Goal: Transaction & Acquisition: Purchase product/service

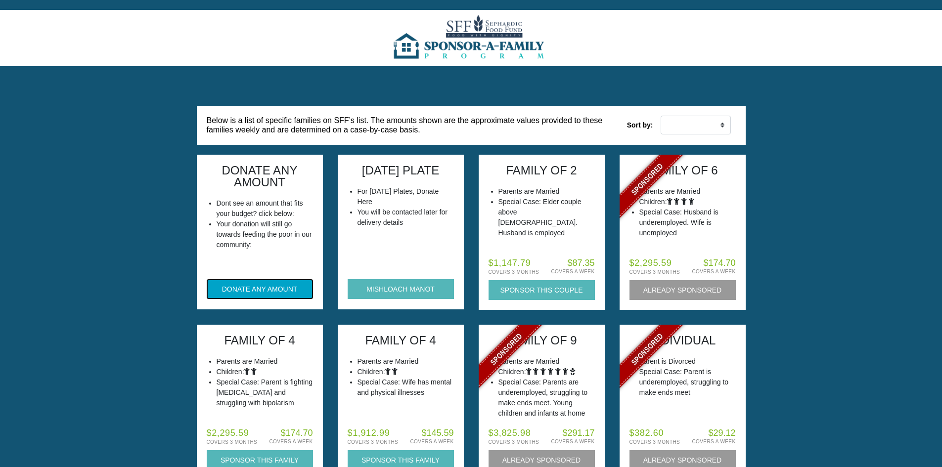
click at [246, 289] on button "DONATE ANY AMOUNT" at bounding box center [260, 289] width 106 height 20
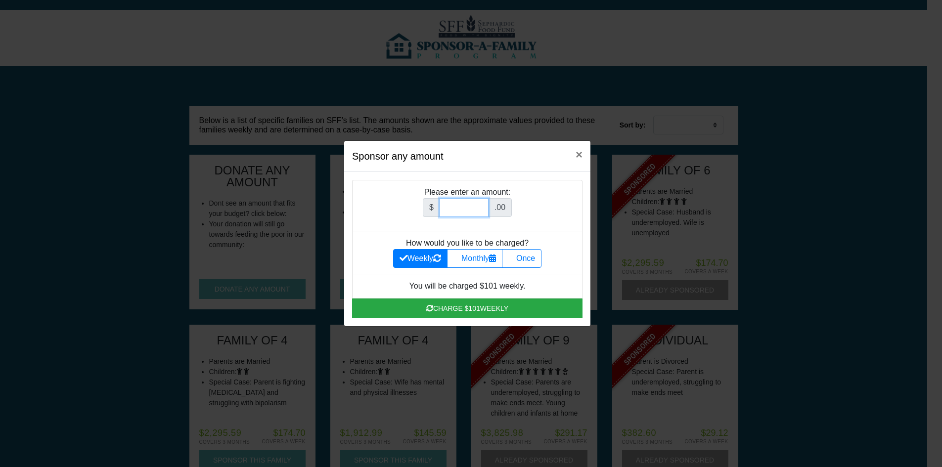
click at [467, 212] on input "Amount (to the nearest dollar)" at bounding box center [464, 207] width 49 height 19
type input "10"
click at [534, 258] on label "Once" at bounding box center [522, 258] width 40 height 19
click at [515, 258] on input "Once" at bounding box center [512, 256] width 6 height 6
radio input "true"
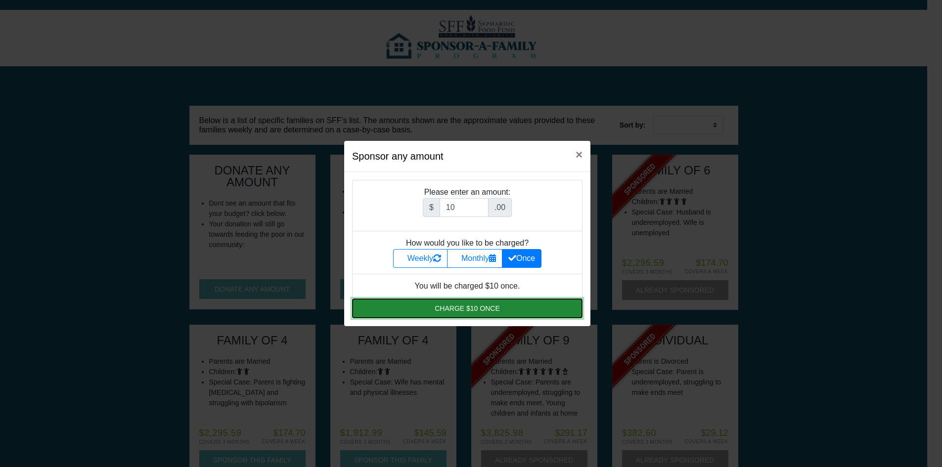
click at [473, 307] on button "Charge $10 once" at bounding box center [467, 309] width 231 height 20
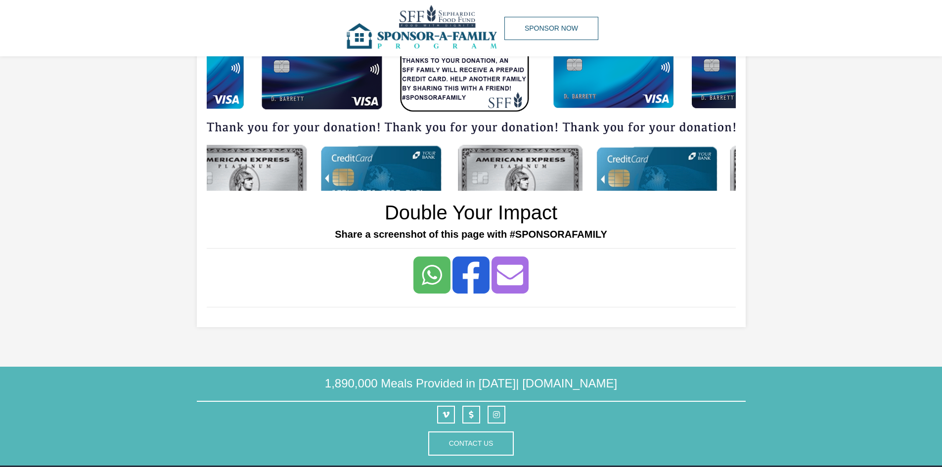
scroll to position [115, 0]
